Goal: Obtain resource: Download file/media

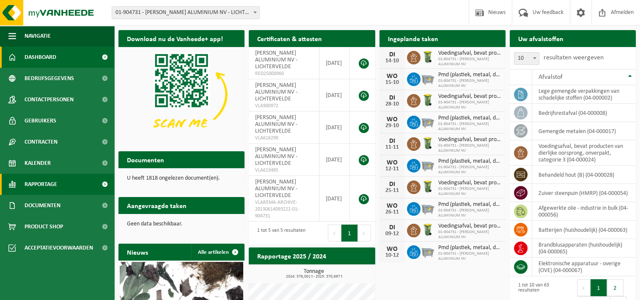
click at [47, 192] on span "Rapportage" at bounding box center [41, 184] width 33 height 21
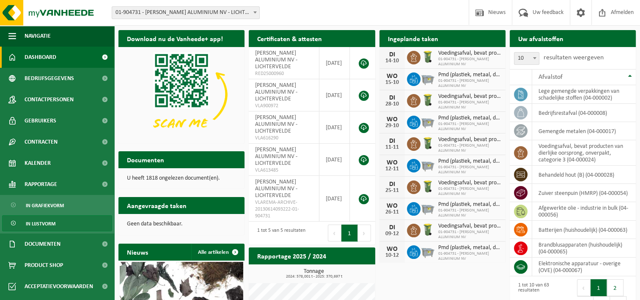
click at [47, 221] on span "In lijstvorm" at bounding box center [41, 223] width 30 height 16
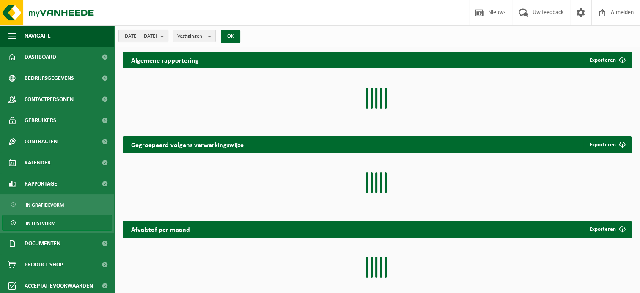
click at [157, 31] on span "[DATE] - [DATE]" at bounding box center [140, 36] width 34 height 13
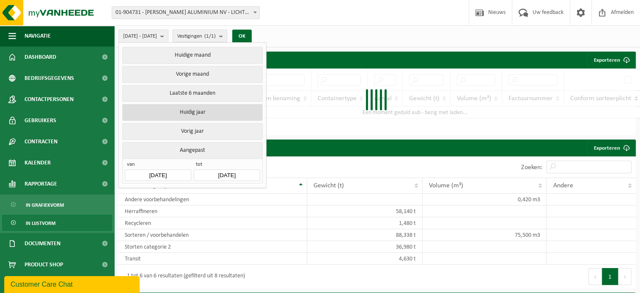
click at [193, 104] on button "Huidig jaar" at bounding box center [192, 112] width 140 height 17
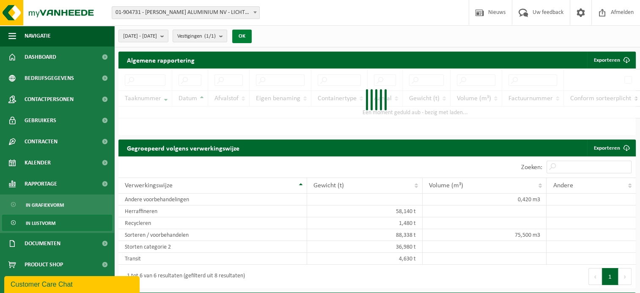
click at [252, 36] on button "OK" at bounding box center [241, 37] width 19 height 14
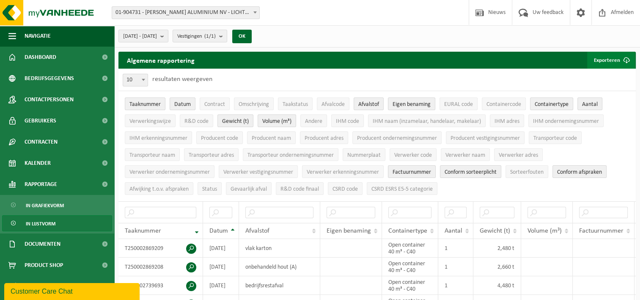
click at [601, 60] on button "Exporteren" at bounding box center [611, 60] width 48 height 17
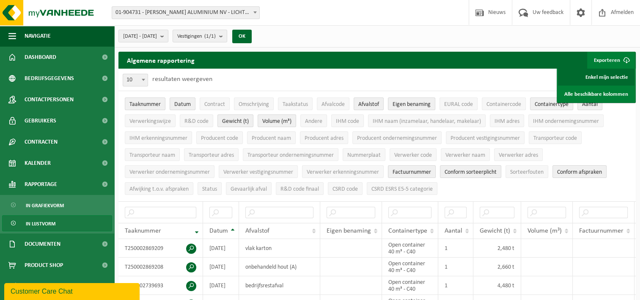
click at [606, 80] on link "Enkel mijn selectie" at bounding box center [596, 77] width 77 height 17
